Goal: Check status: Check status

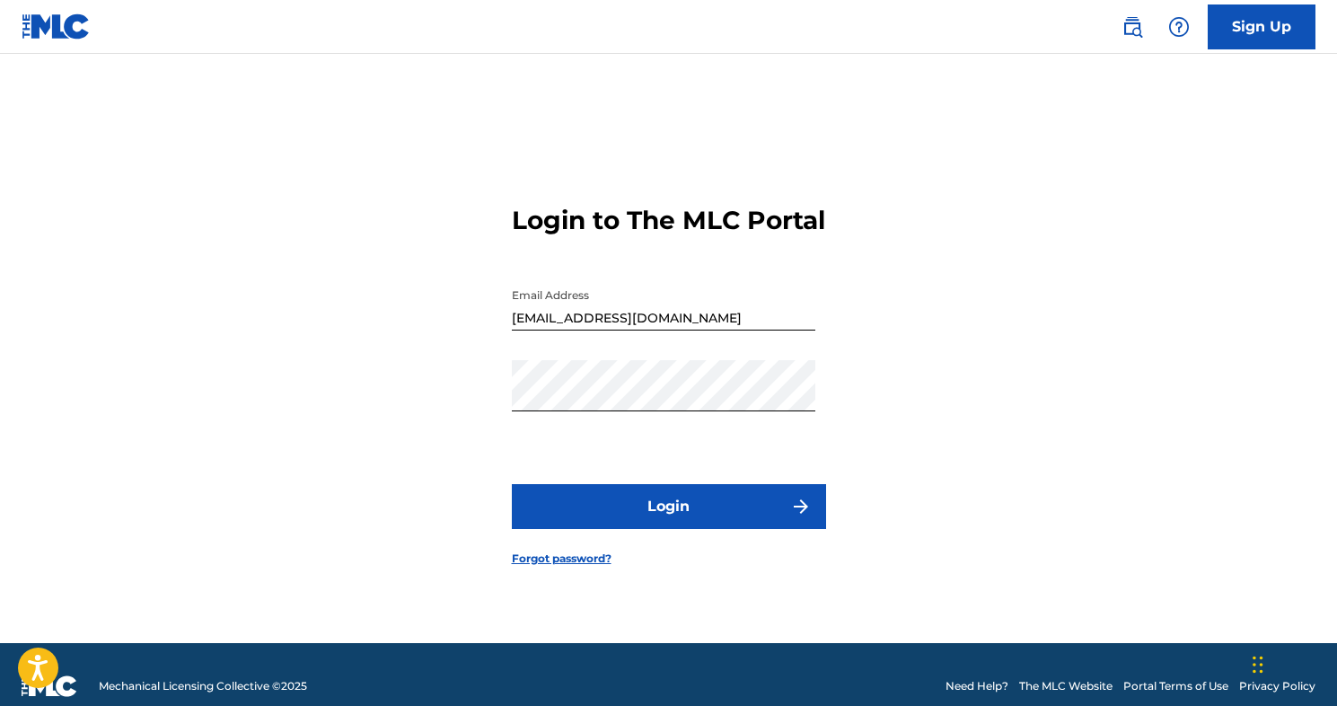
click at [708, 529] on button "Login" at bounding box center [669, 506] width 314 height 45
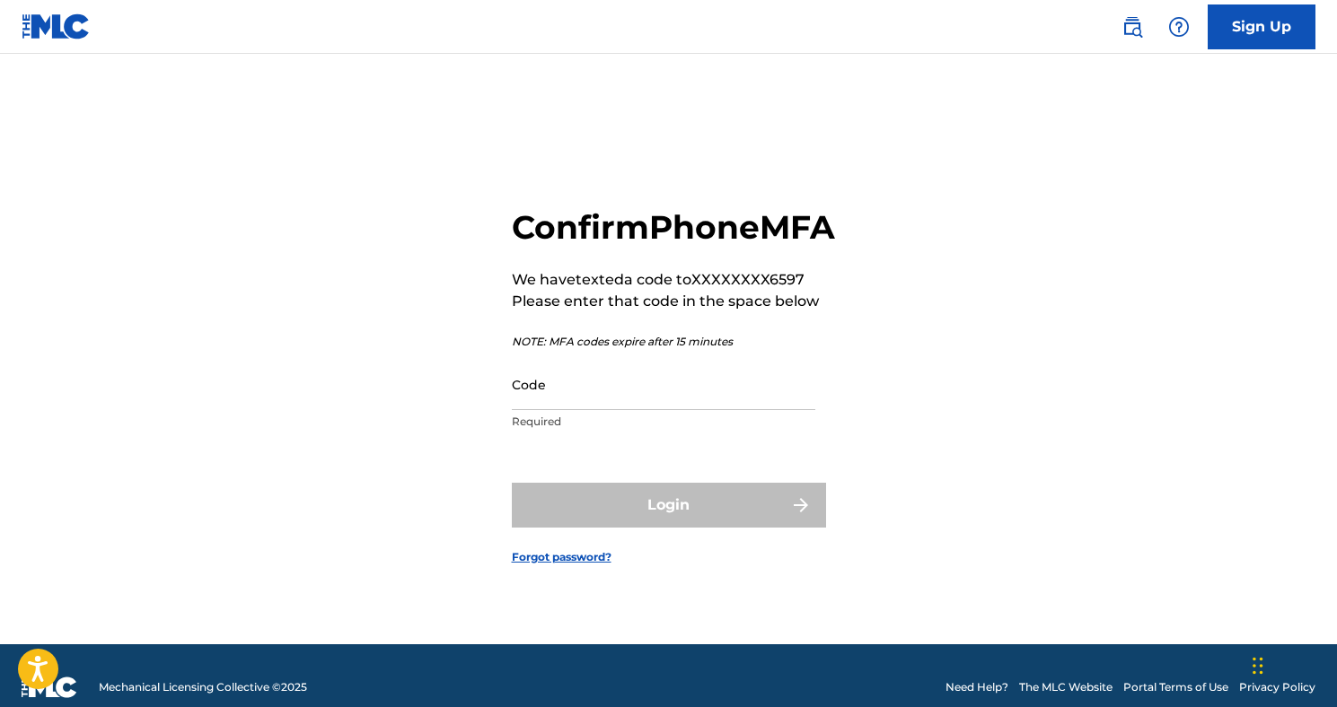
click at [581, 410] on input "Code" at bounding box center [663, 384] width 303 height 51
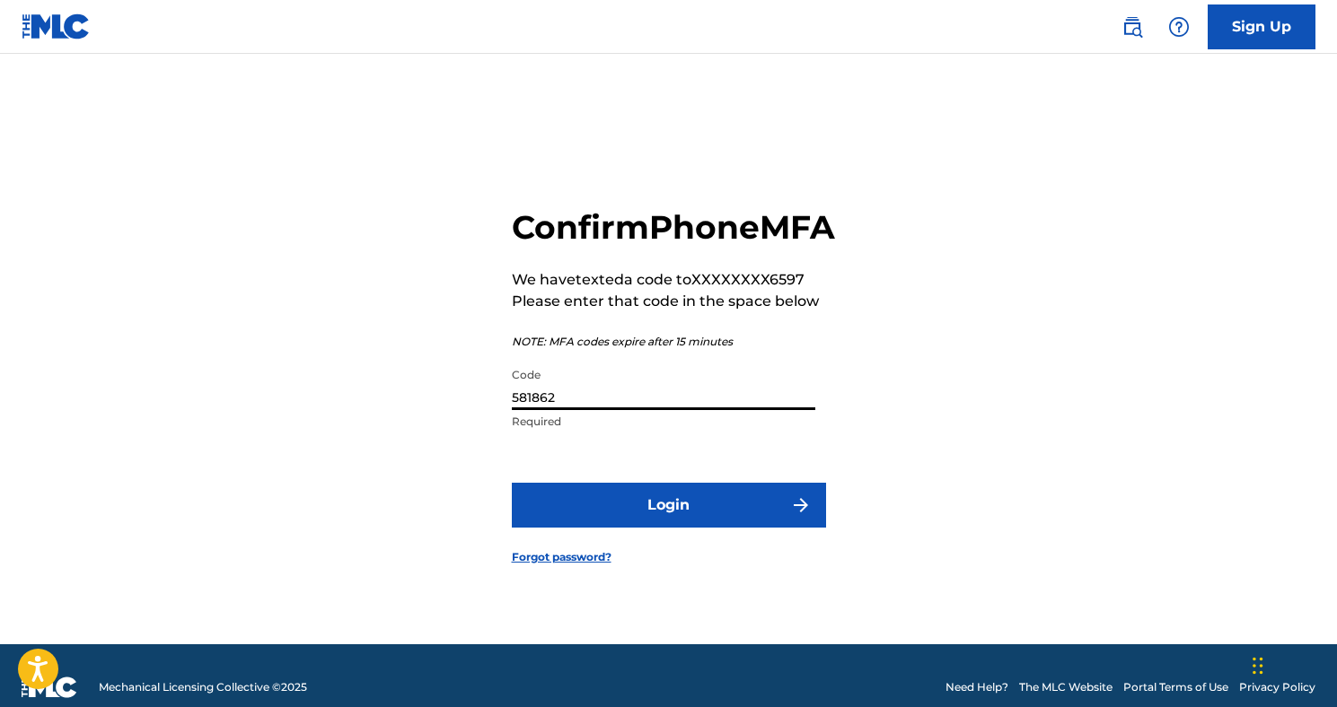
type input "581862"
click at [645, 514] on button "Login" at bounding box center [669, 505] width 314 height 45
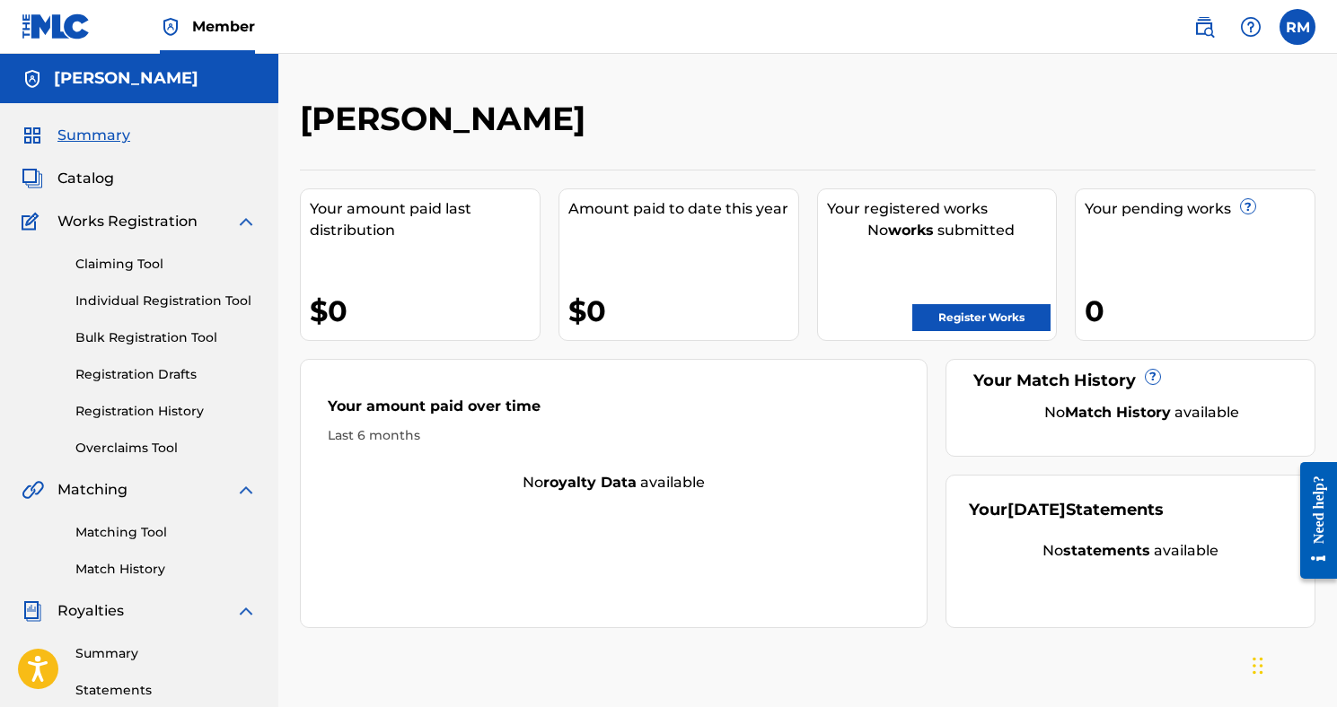
click at [73, 179] on span "Catalog" at bounding box center [85, 179] width 57 height 22
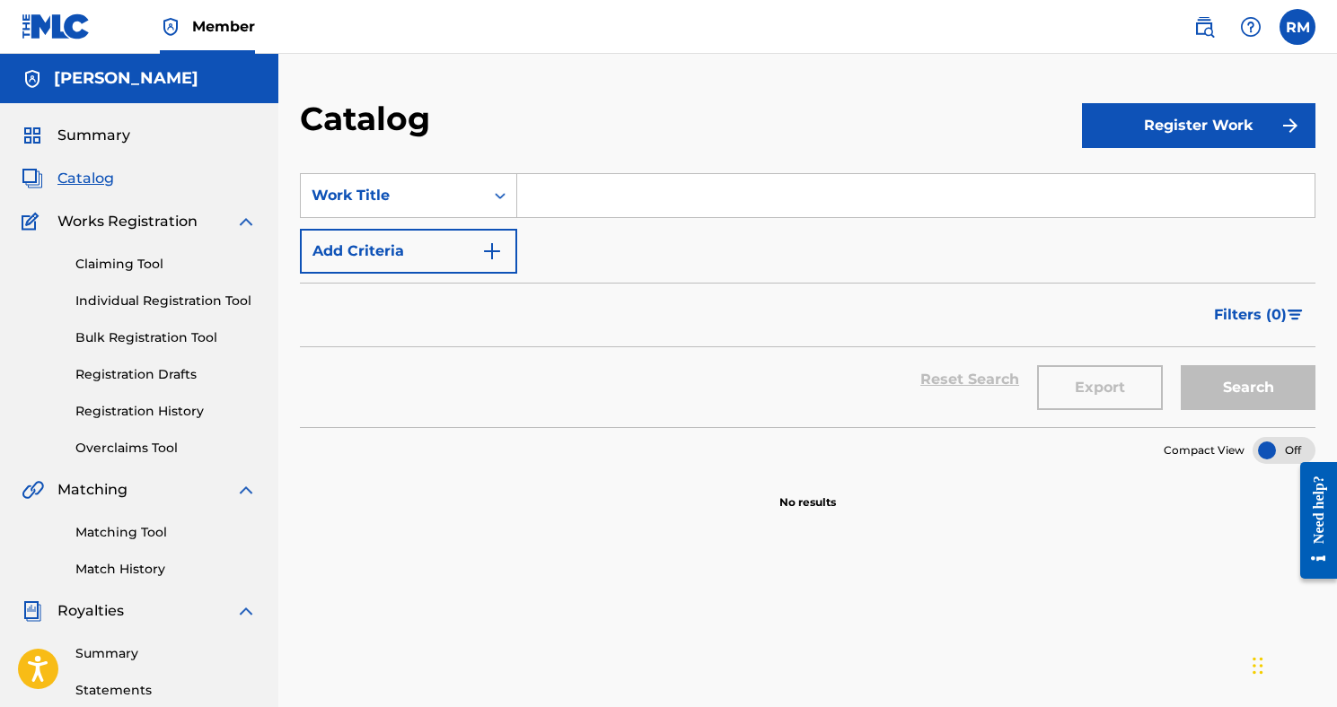
click at [145, 409] on link "Registration History" at bounding box center [165, 411] width 181 height 19
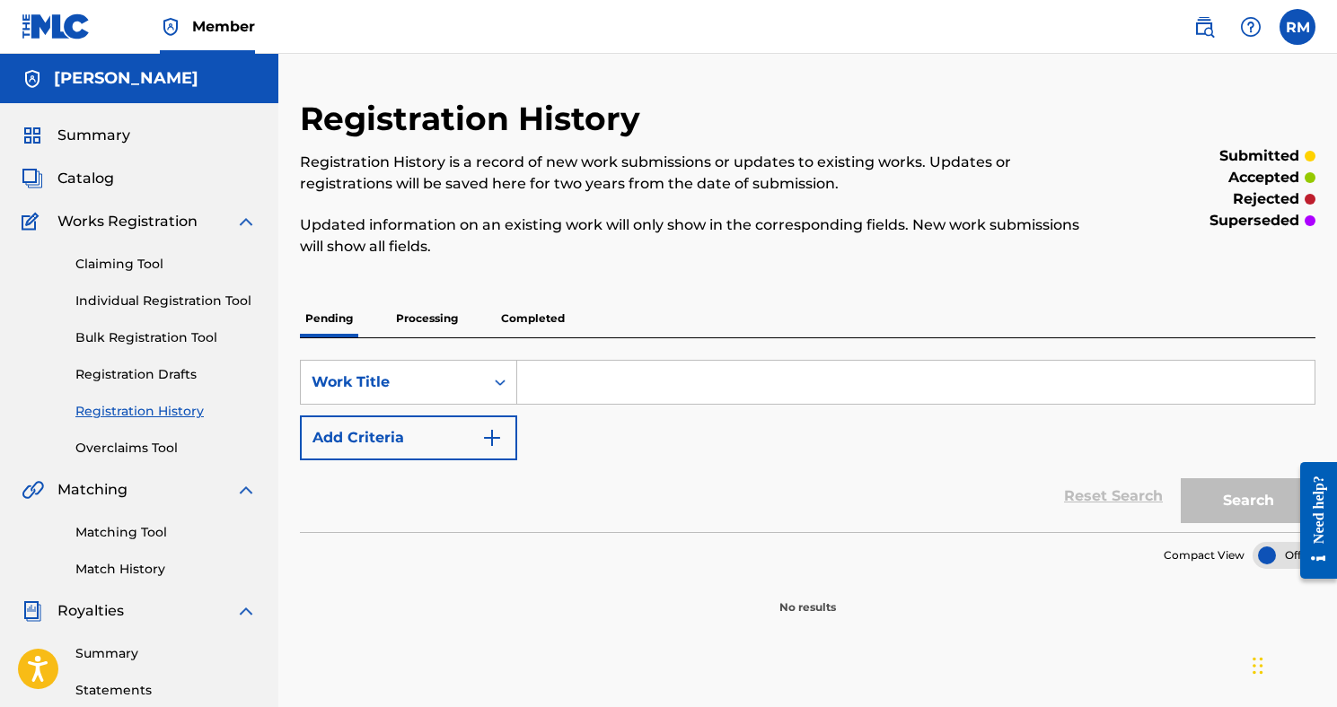
click at [427, 315] on p "Processing" at bounding box center [426, 319] width 73 height 38
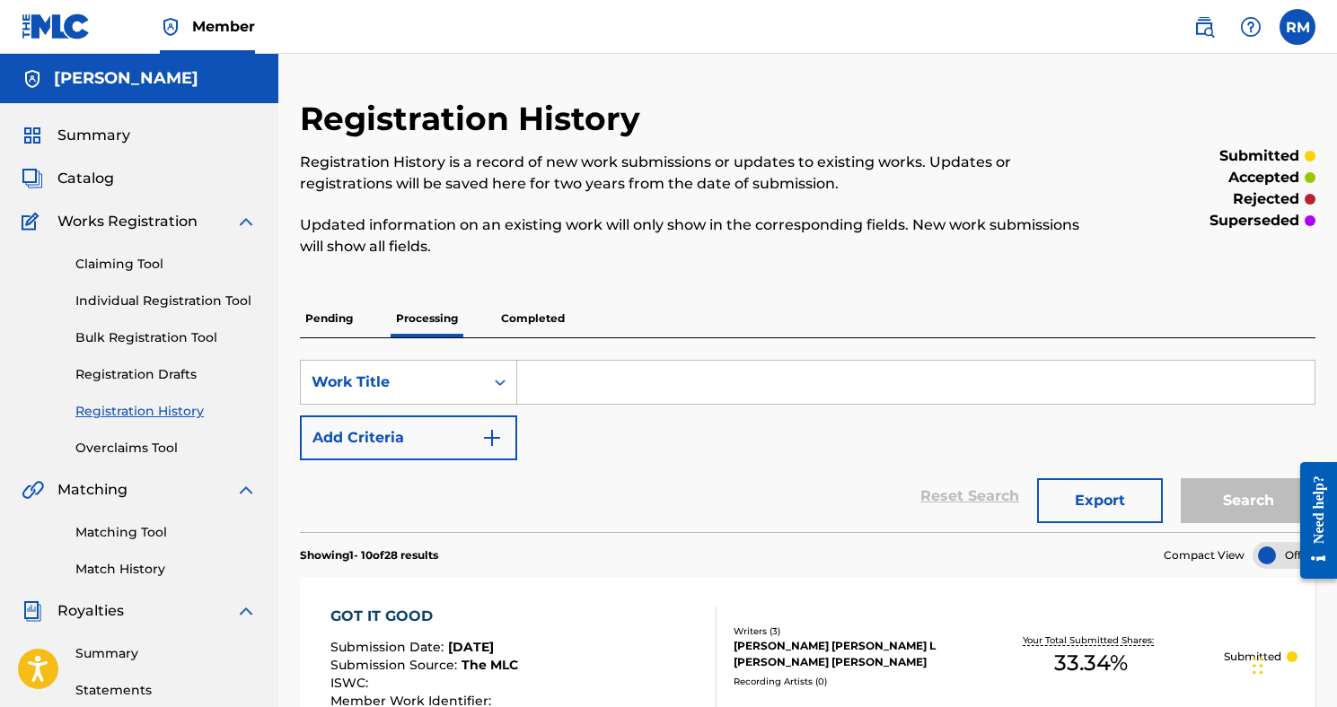
click at [1295, 31] on label at bounding box center [1297, 27] width 36 height 36
click at [1297, 27] on input "RM [PERSON_NAME] [EMAIL_ADDRESS][DOMAIN_NAME] Notification Preferences Profile …" at bounding box center [1297, 27] width 0 height 0
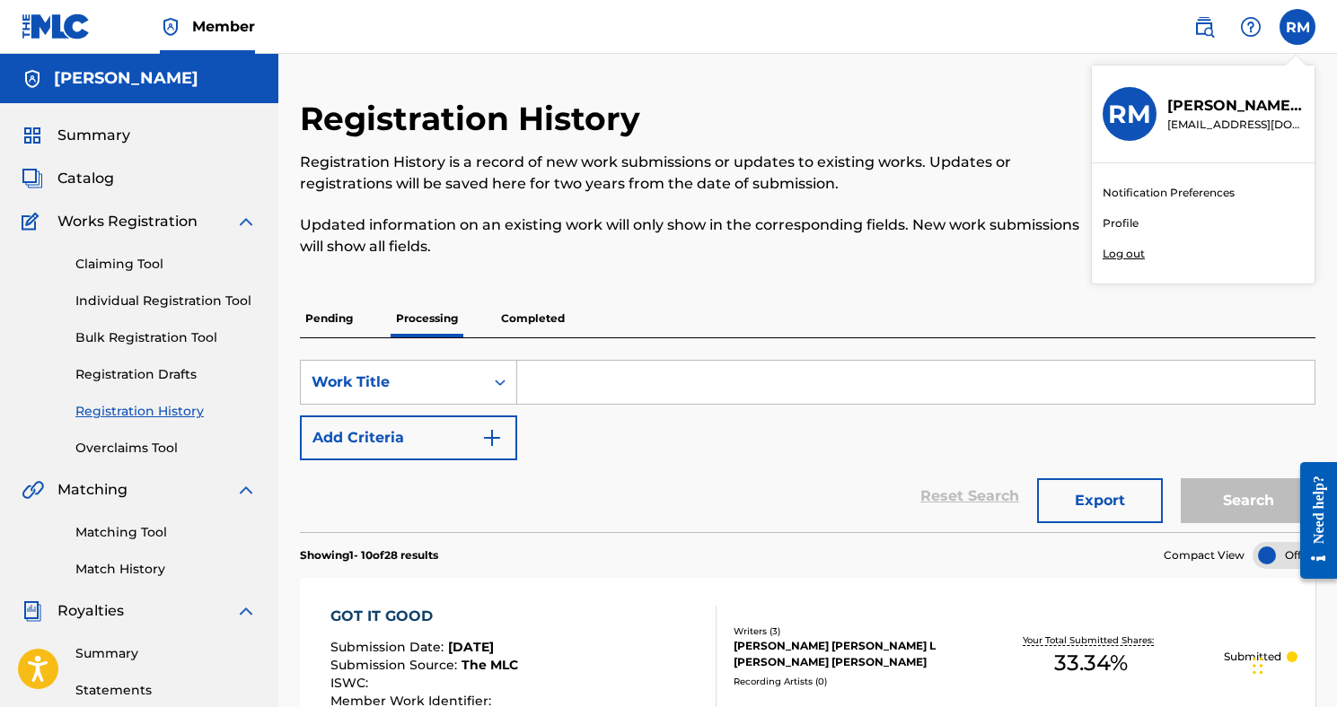
click at [1126, 256] on p "Log out" at bounding box center [1123, 254] width 42 height 16
click at [1297, 27] on input "RM [PERSON_NAME] [EMAIL_ADDRESS][DOMAIN_NAME] Notification Preferences Profile …" at bounding box center [1297, 27] width 0 height 0
